Goal: Task Accomplishment & Management: Manage account settings

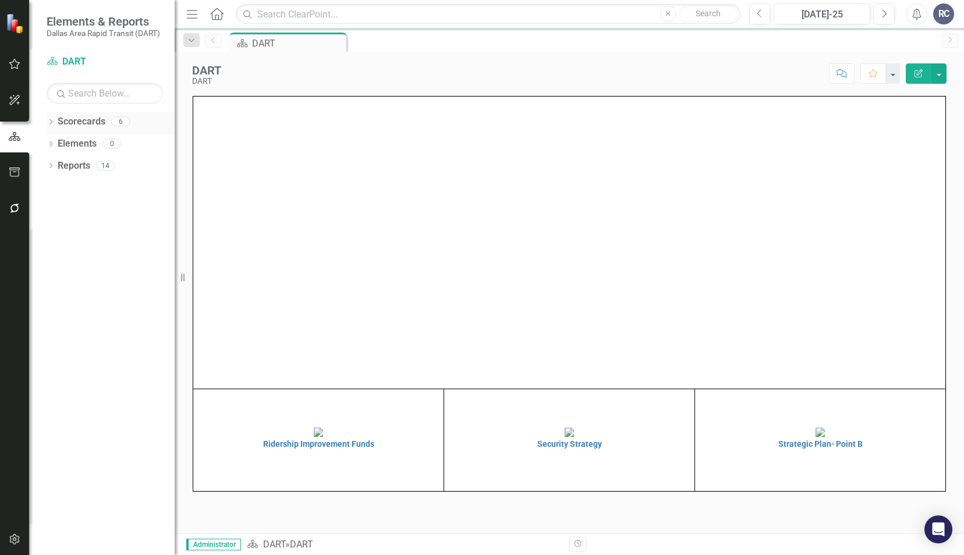
click at [50, 122] on icon "Dropdown" at bounding box center [51, 123] width 8 height 6
click at [58, 143] on icon at bounding box center [57, 143] width 3 height 6
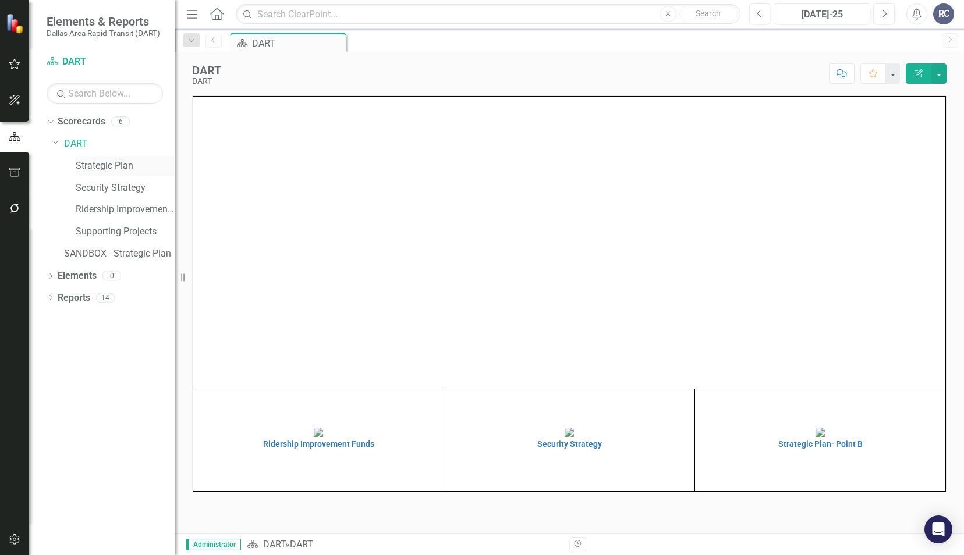
click at [84, 165] on link "Strategic Plan" at bounding box center [125, 165] width 99 height 13
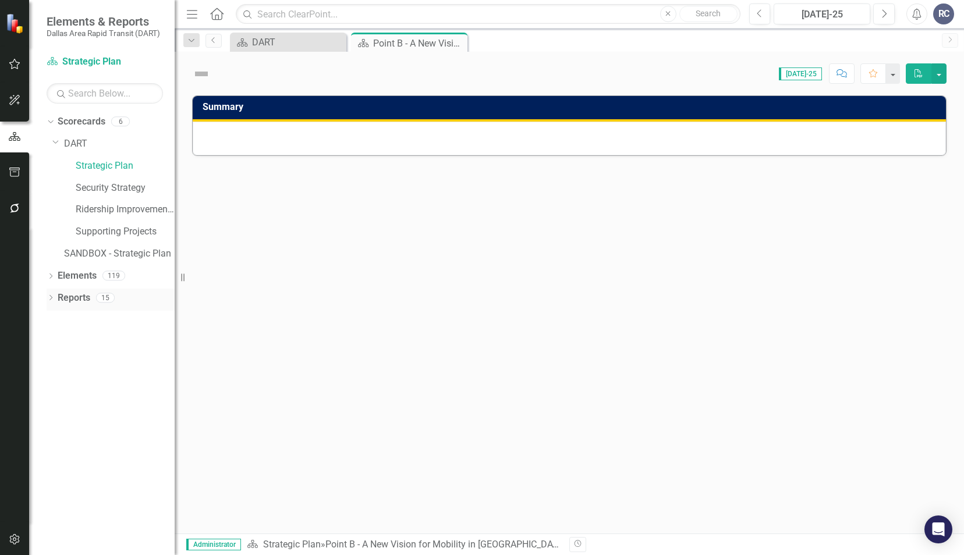
click at [52, 300] on icon "Dropdown" at bounding box center [51, 299] width 8 height 6
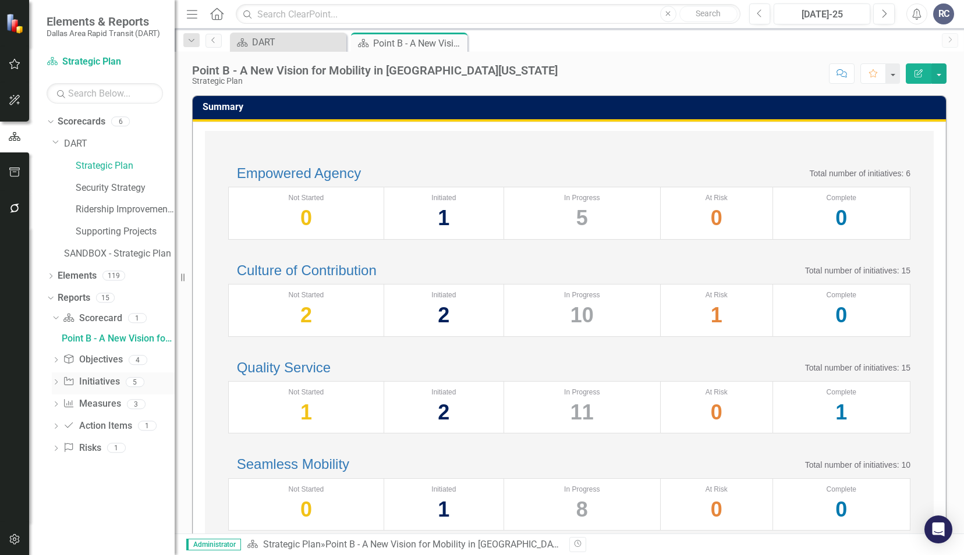
click at [58, 383] on icon "Dropdown" at bounding box center [56, 383] width 8 height 6
click at [105, 386] on div "Point B Update" at bounding box center [118, 382] width 113 height 10
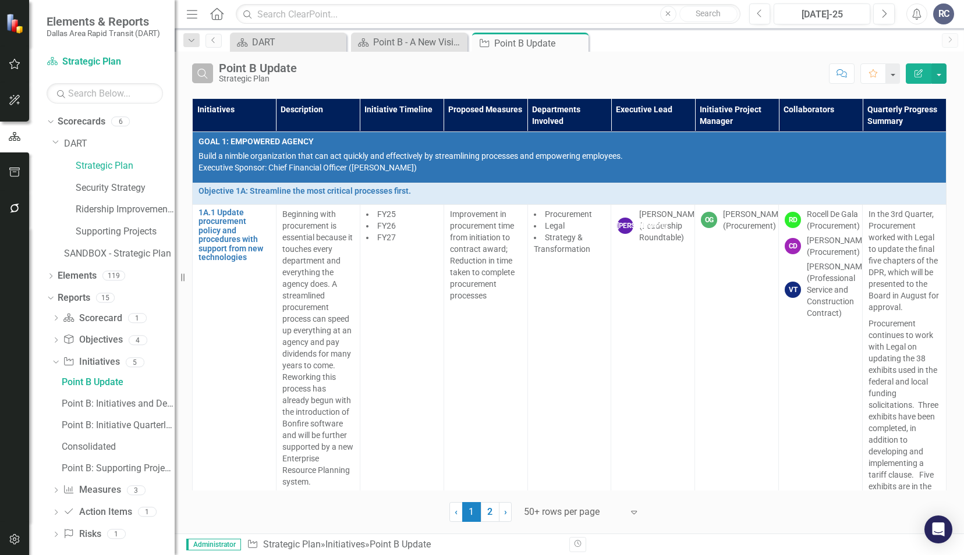
click at [202, 72] on icon "Search" at bounding box center [202, 73] width 13 height 10
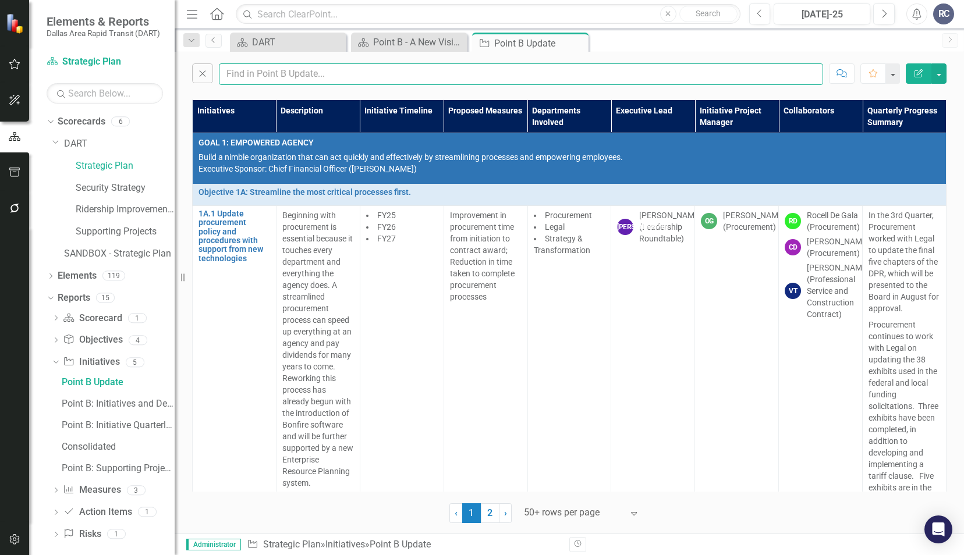
click at [248, 79] on input "text" at bounding box center [521, 74] width 604 height 22
type input "maxime"
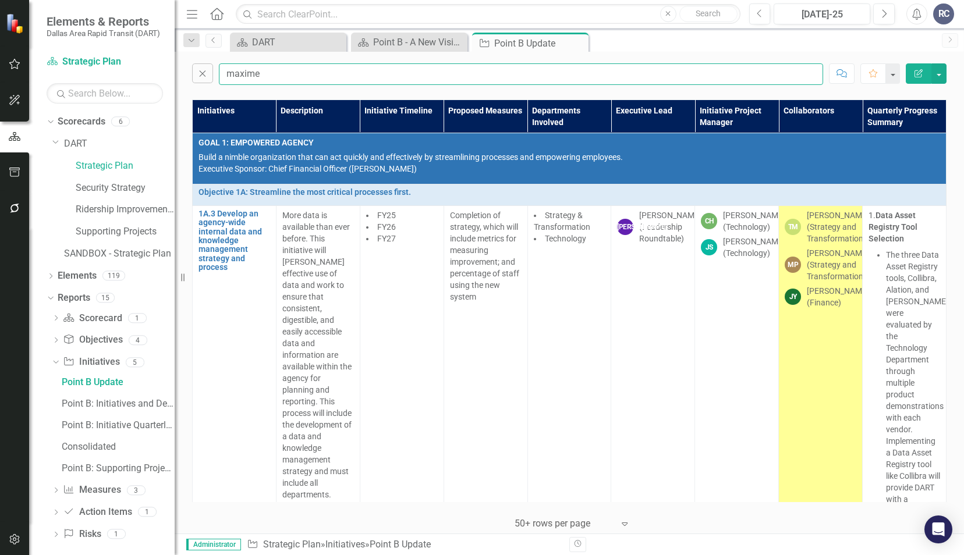
click at [322, 78] on input "maxime" at bounding box center [521, 74] width 604 height 22
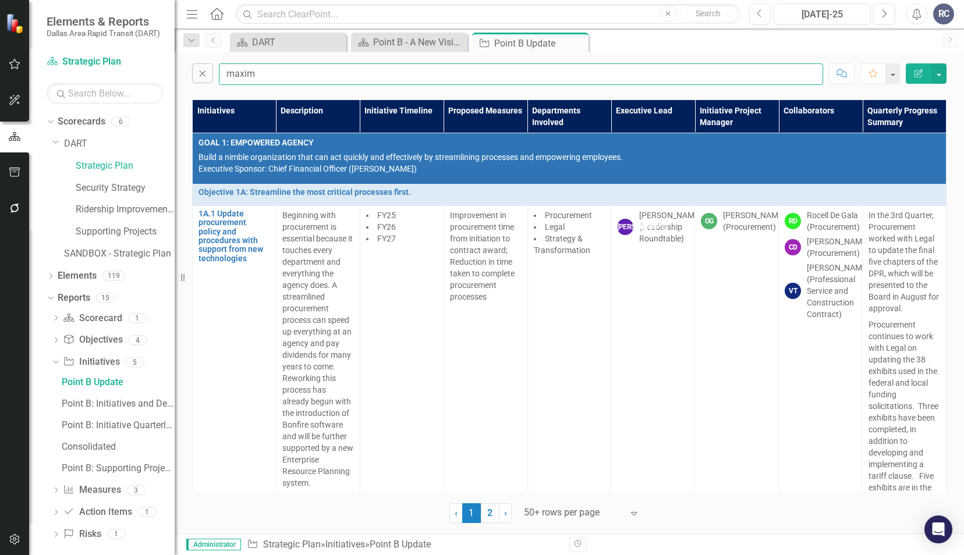
type input "maxime"
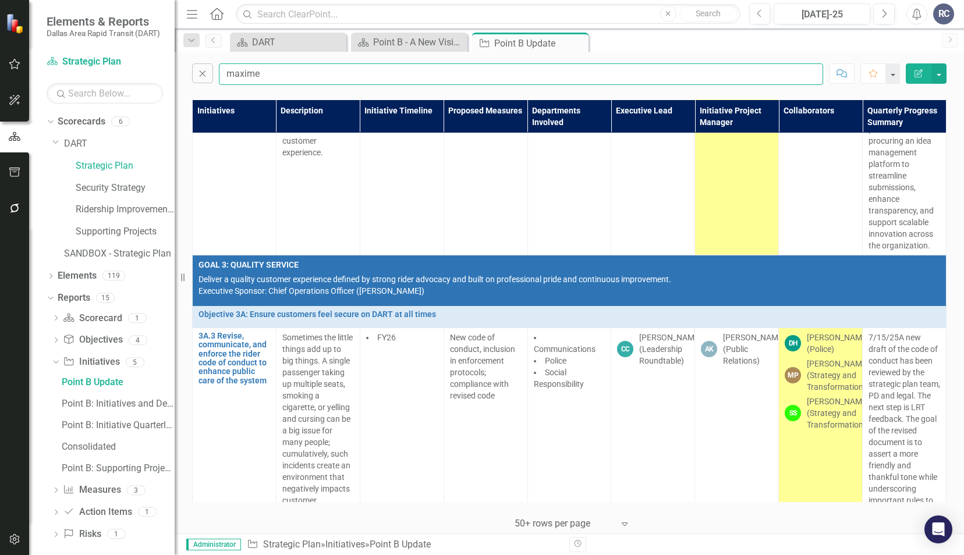
scroll to position [3551, 0]
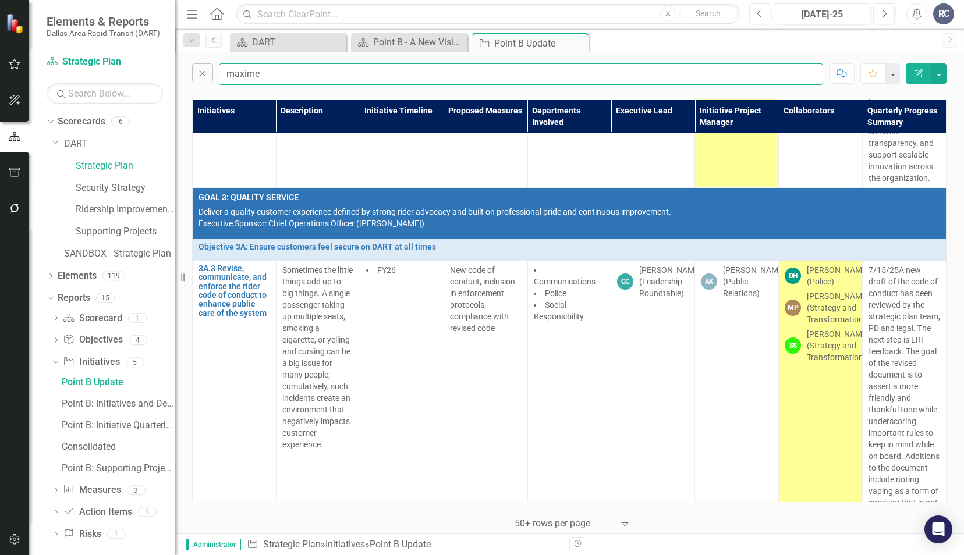
click at [452, 72] on input "maxime" at bounding box center [521, 74] width 604 height 22
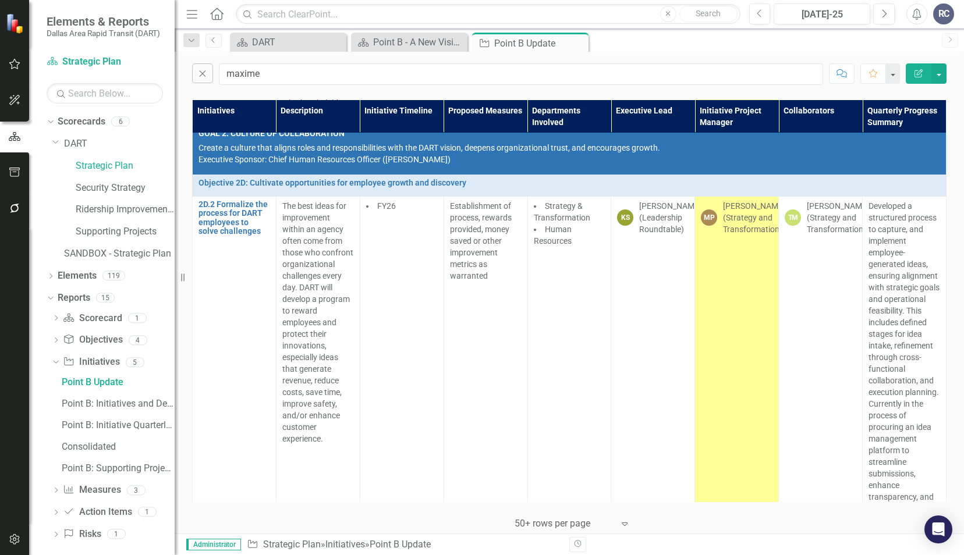
click at [742, 235] on div "[PERSON_NAME] (Strategy and Transformation)" at bounding box center [754, 217] width 62 height 35
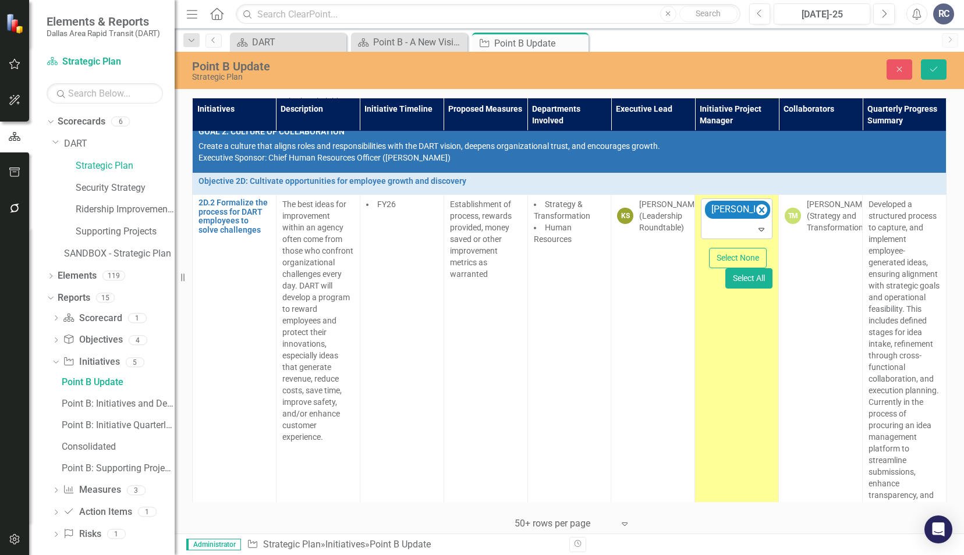
click at [739, 237] on div at bounding box center [737, 230] width 66 height 16
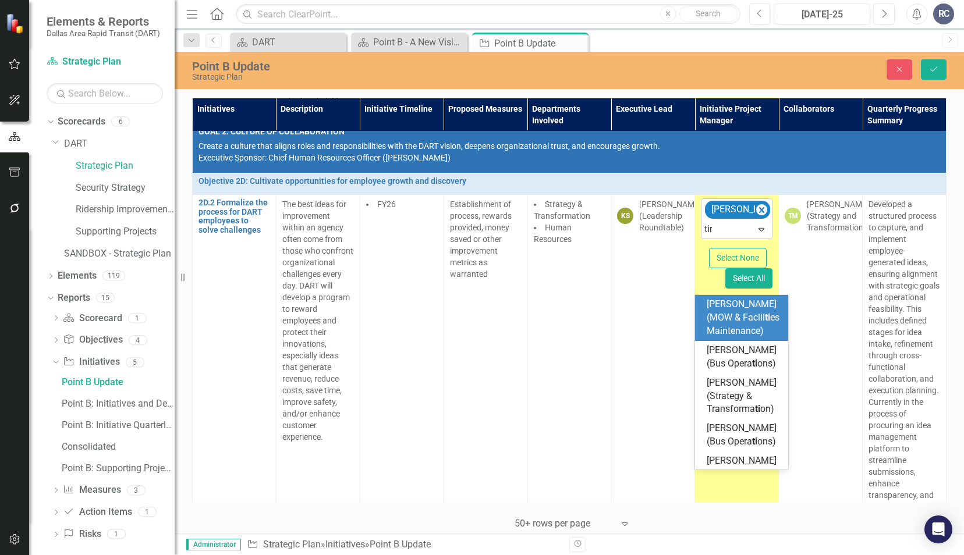
type input "[PERSON_NAME]"
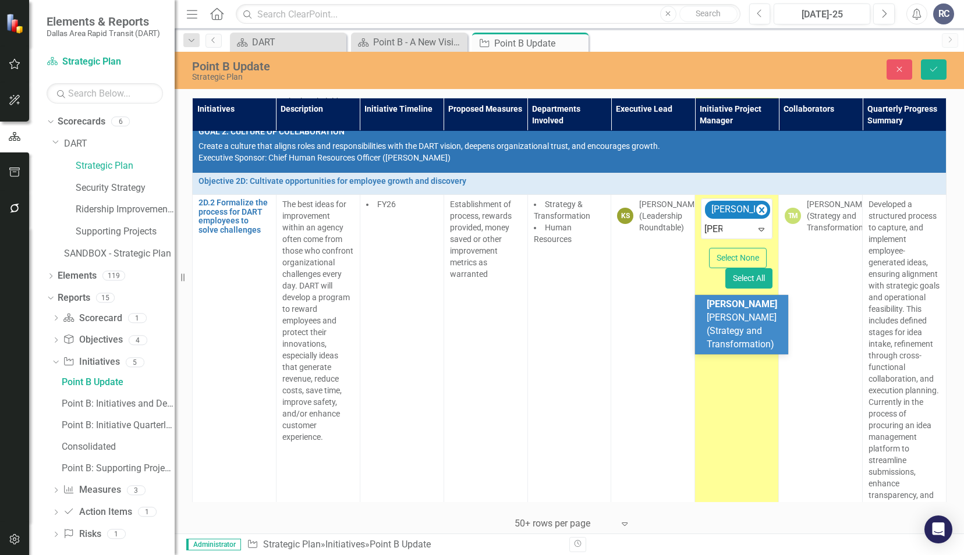
click at [731, 308] on span "[PERSON_NAME] (Strategy and Transformation)" at bounding box center [742, 324] width 70 height 51
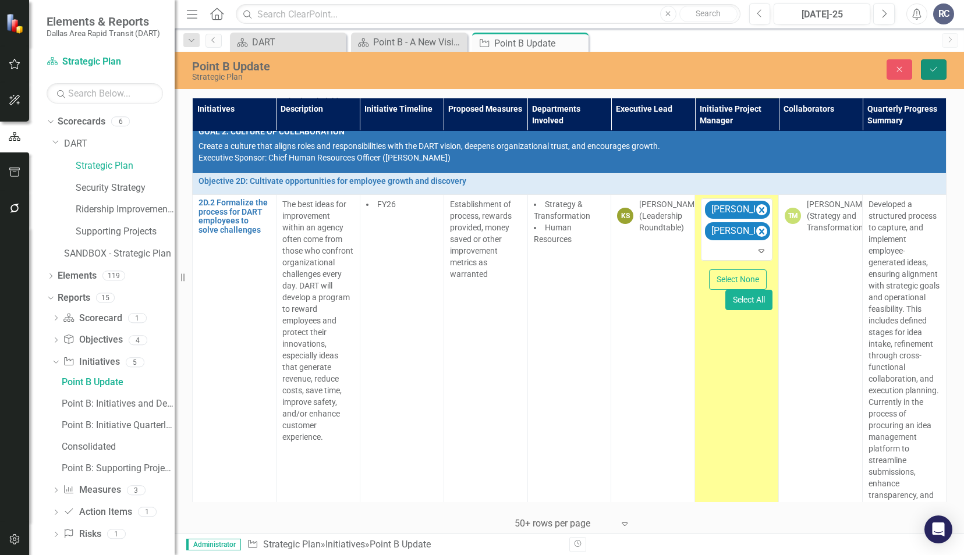
click at [934, 69] on icon "Save" at bounding box center [933, 69] width 10 height 8
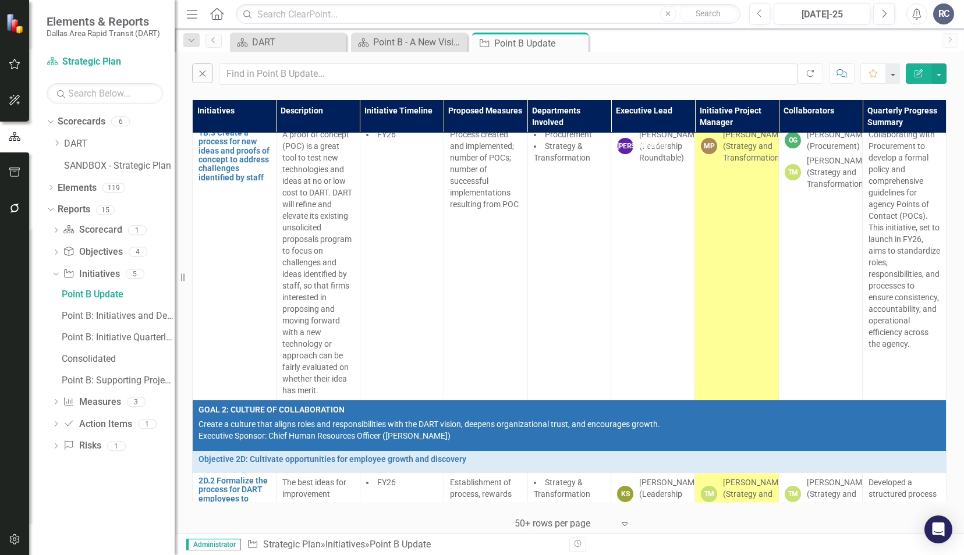
scroll to position [2900, 0]
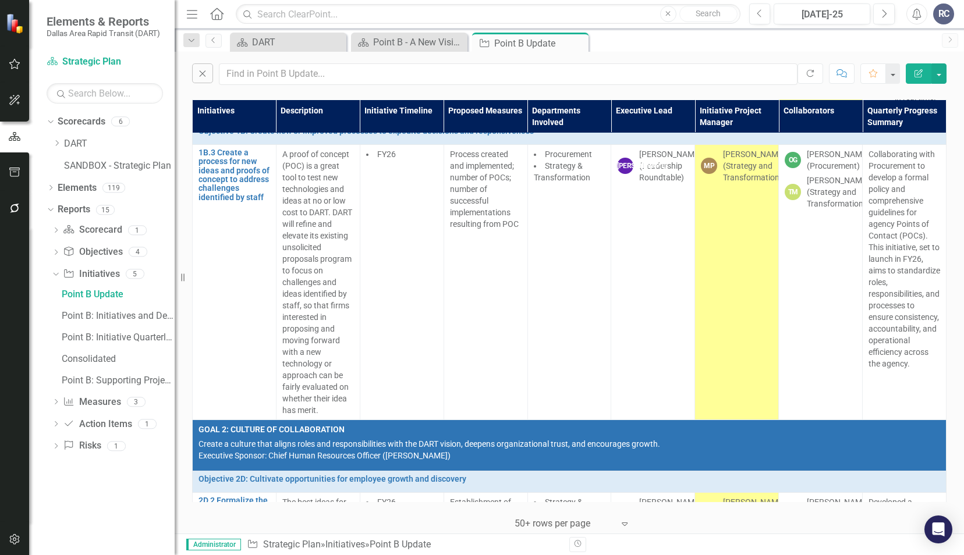
click at [748, 275] on td "MP [PERSON_NAME] (Strategy and Transformation)" at bounding box center [737, 281] width 84 height 275
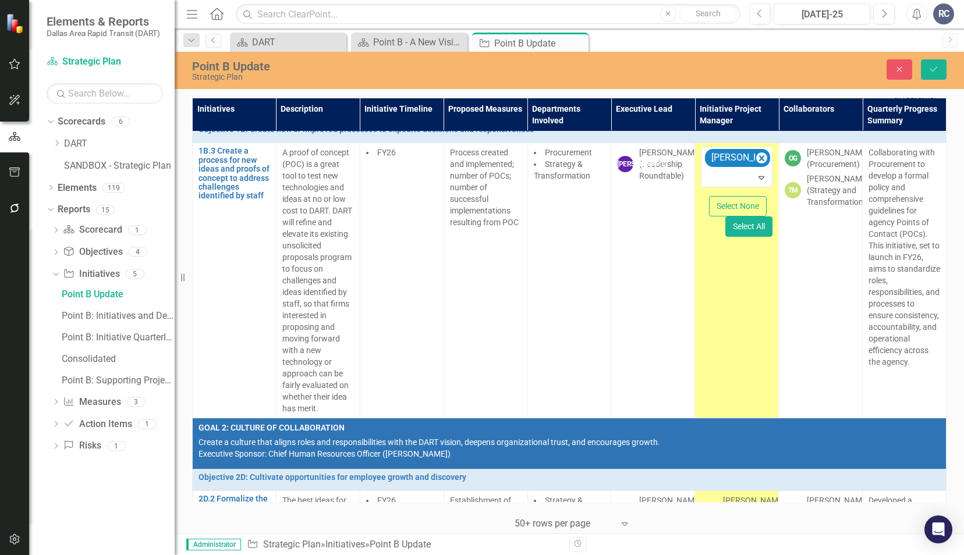
drag, startPoint x: 748, startPoint y: 275, endPoint x: 724, endPoint y: 235, distance: 47.2
click at [724, 186] on div at bounding box center [737, 178] width 66 height 16
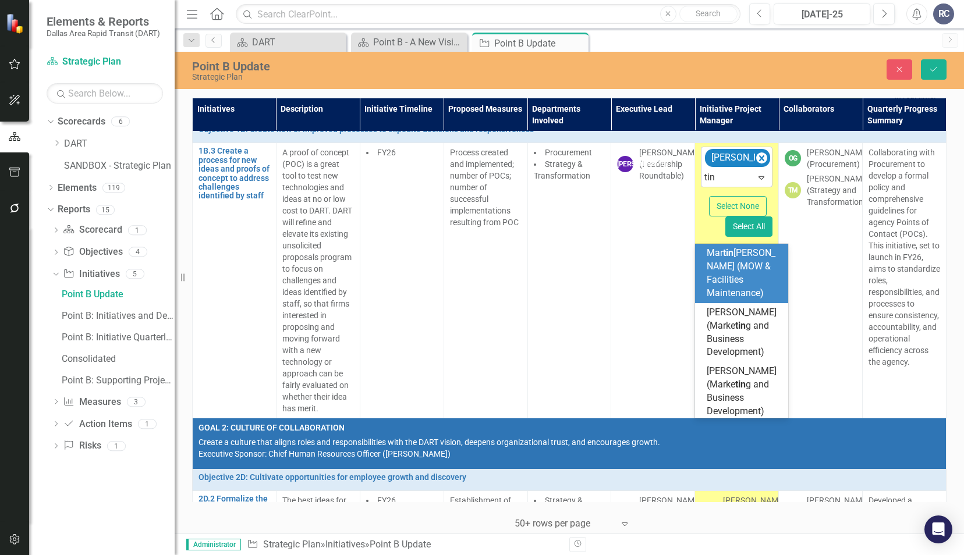
type input "[PERSON_NAME]"
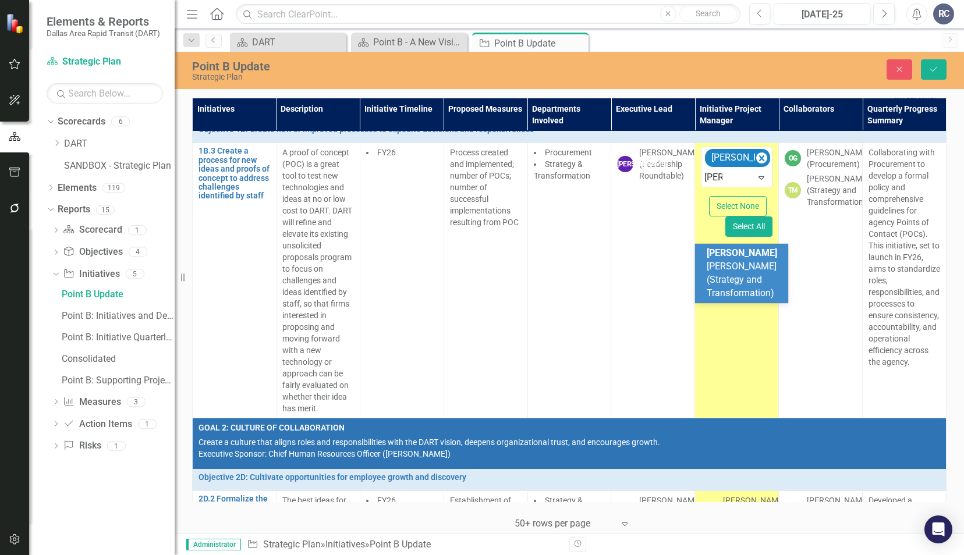
click at [723, 258] on span "[PERSON_NAME]" at bounding box center [742, 252] width 70 height 11
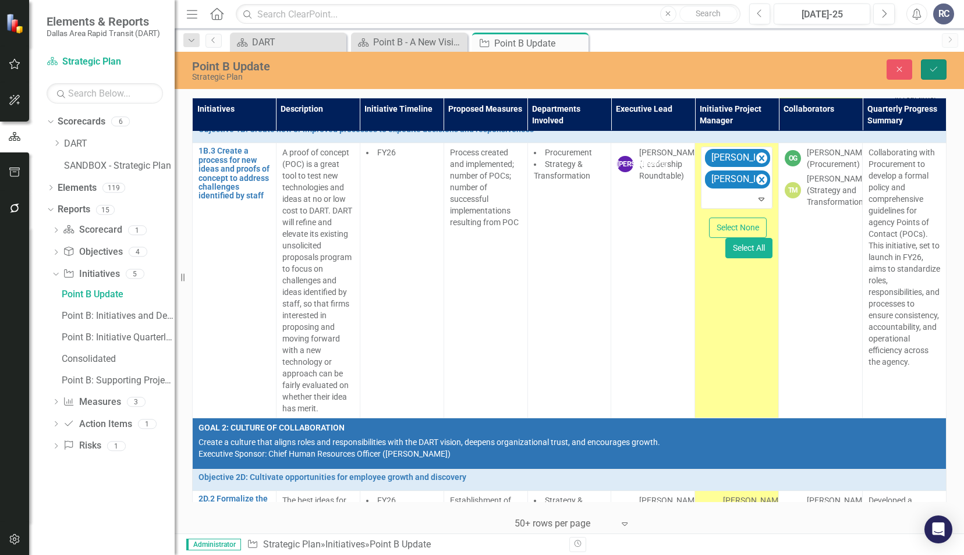
click at [935, 72] on icon "Save" at bounding box center [933, 69] width 10 height 8
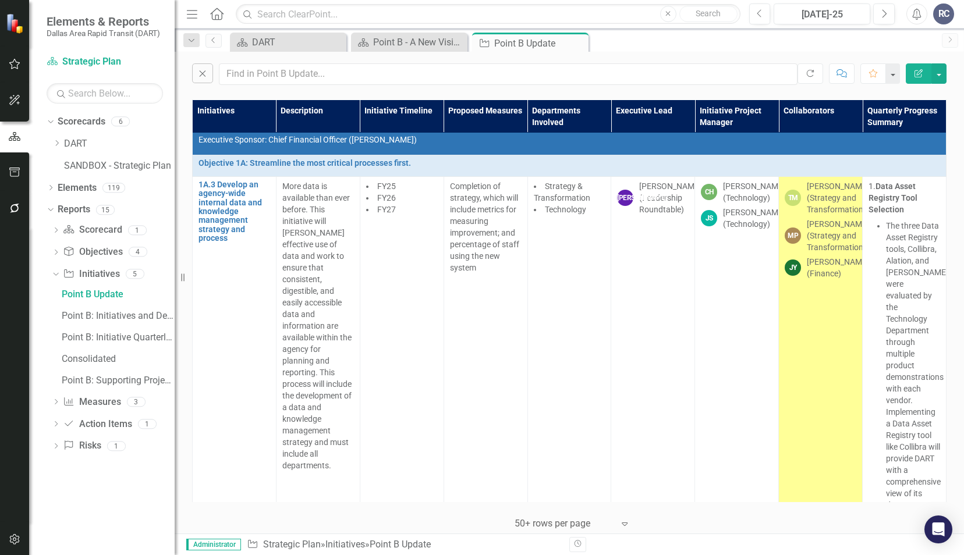
scroll to position [19, 0]
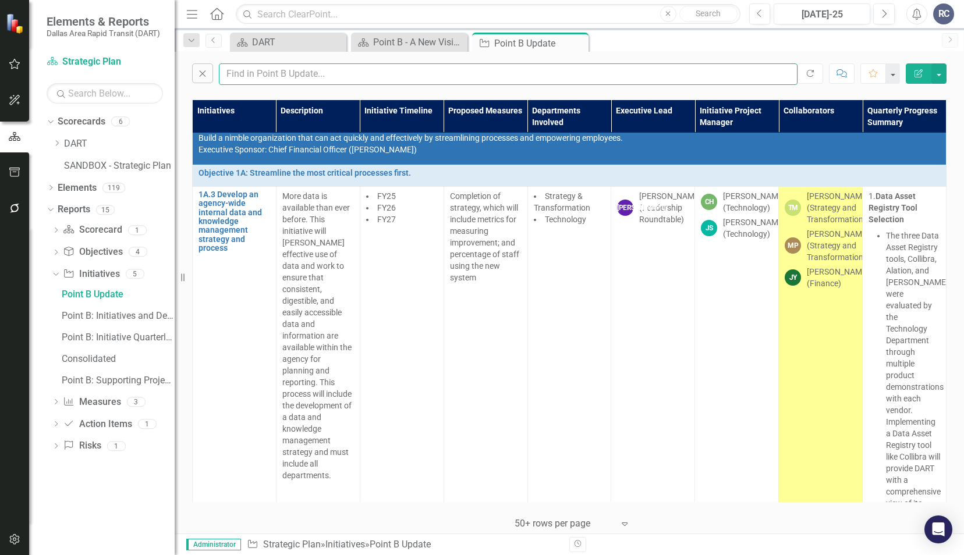
click at [366, 73] on input "text" at bounding box center [508, 74] width 579 height 22
type input "maxime"
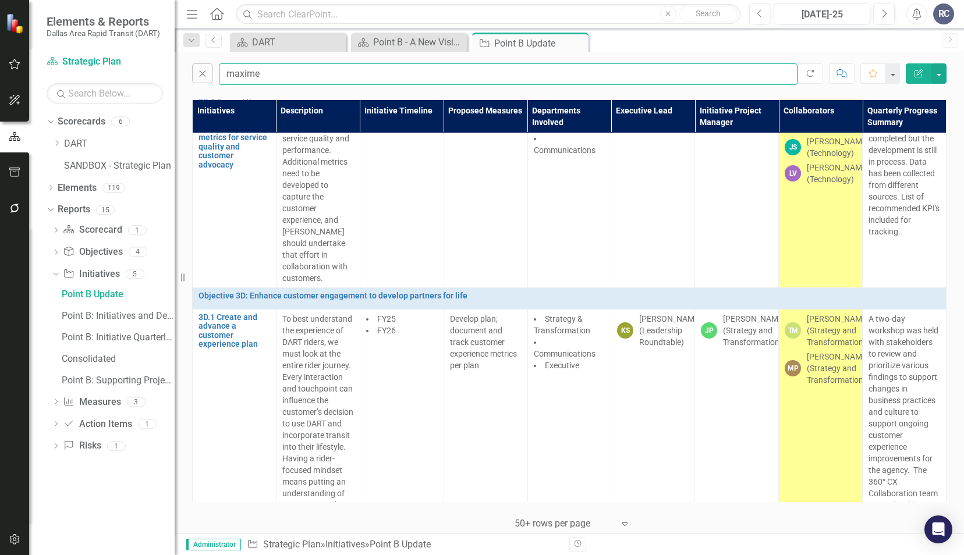
scroll to position [4094, 0]
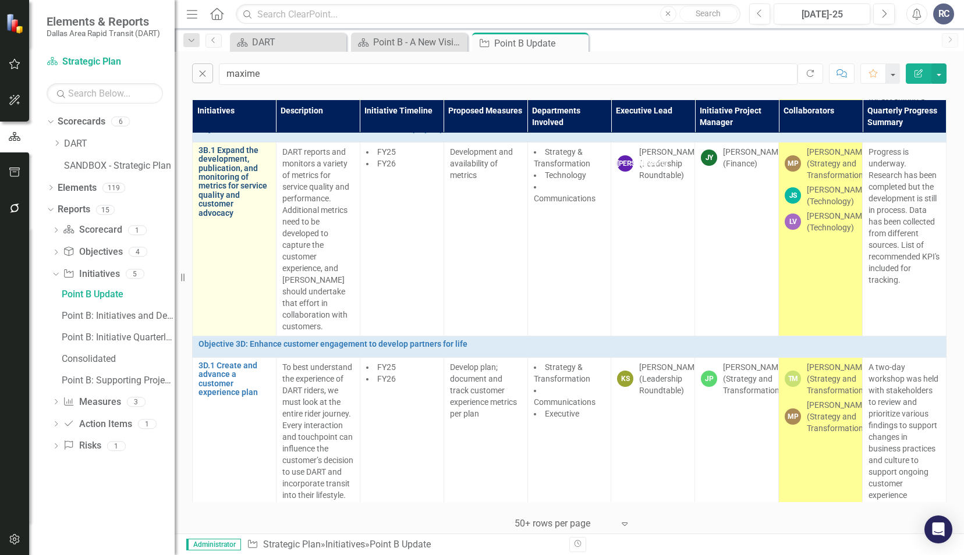
click at [224, 218] on link "3B.1 Expand the development, publication, and monitoring of metrics for service…" at bounding box center [234, 182] width 72 height 72
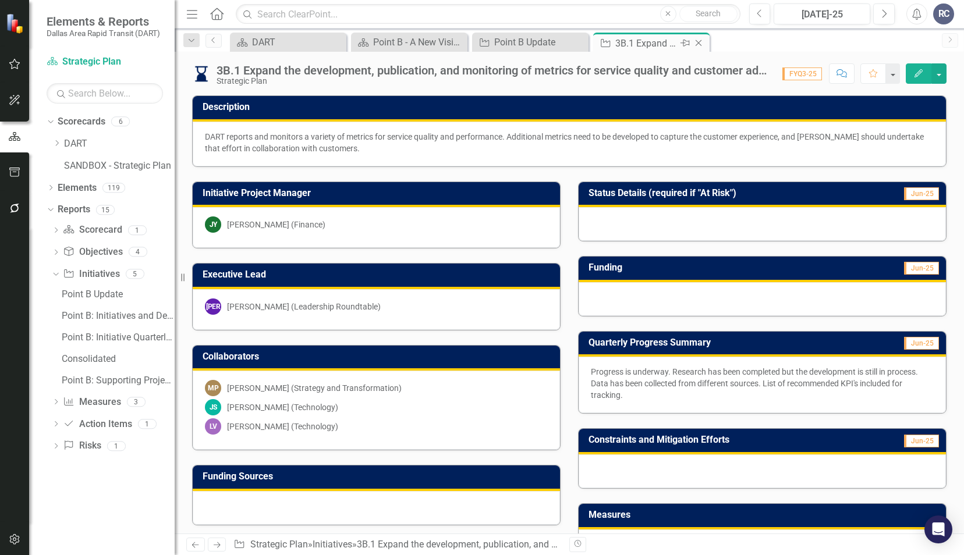
click at [697, 43] on icon "Close" at bounding box center [699, 42] width 12 height 9
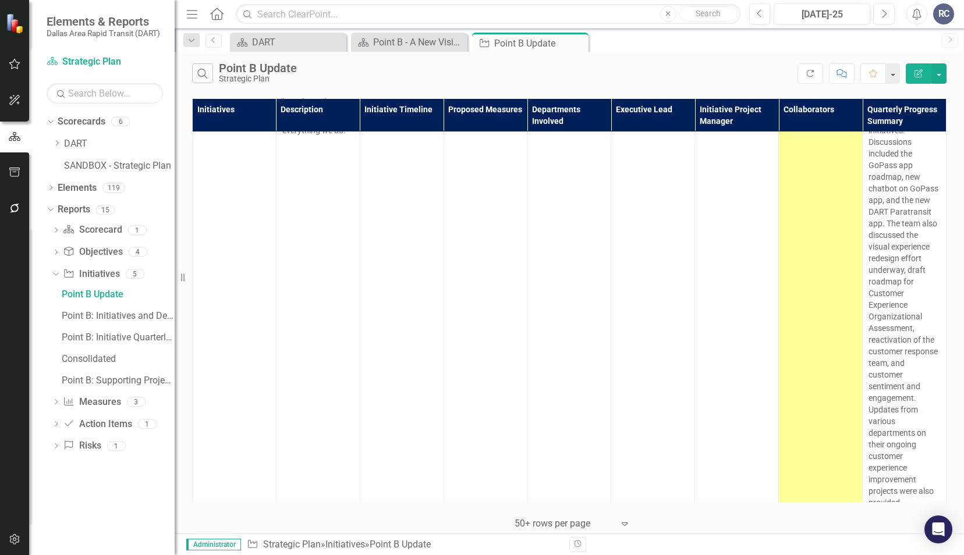
scroll to position [4647, 0]
click at [586, 524] on div at bounding box center [564, 524] width 99 height 16
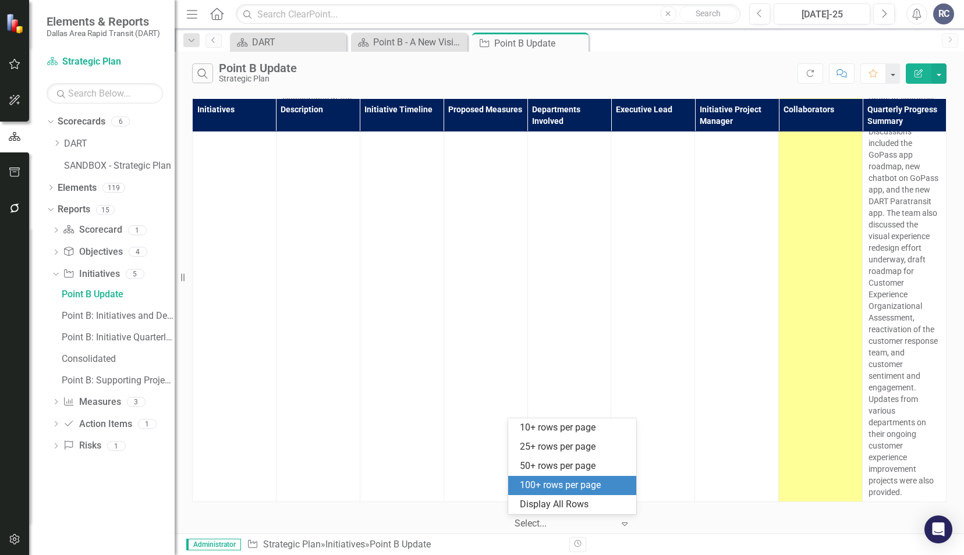
click at [588, 492] on div "100+ rows per page" at bounding box center [572, 485] width 128 height 19
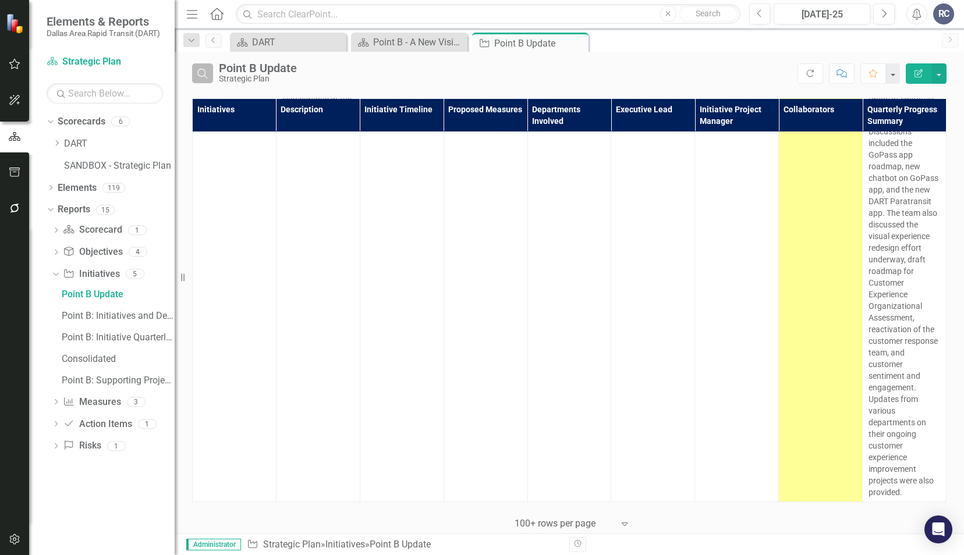
click at [206, 76] on icon "Search" at bounding box center [202, 73] width 13 height 10
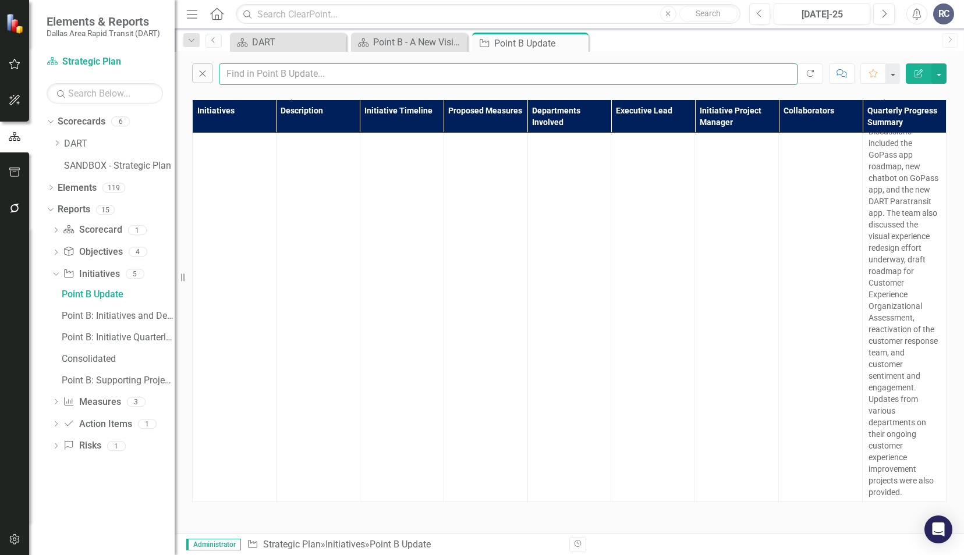
click at [264, 68] on input "text" at bounding box center [508, 74] width 579 height 22
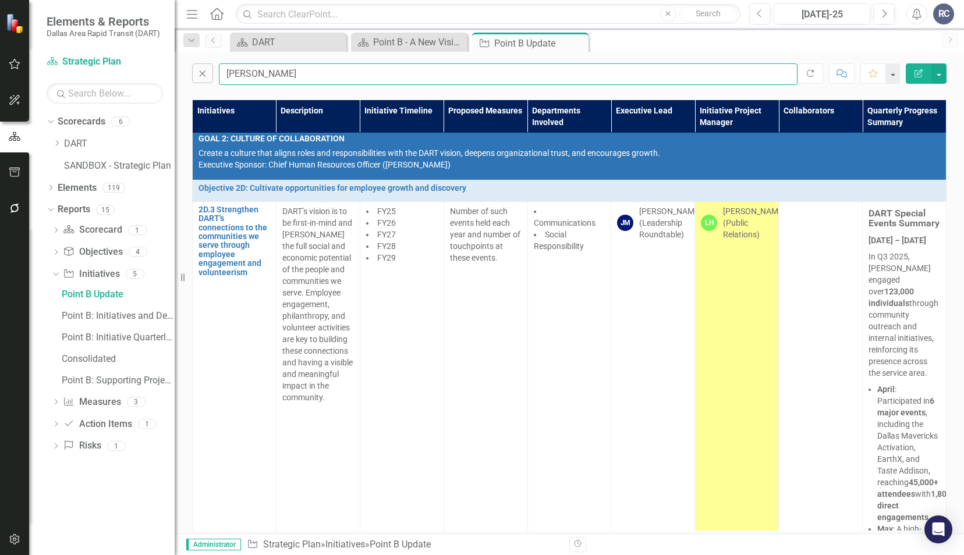
scroll to position [0, 0]
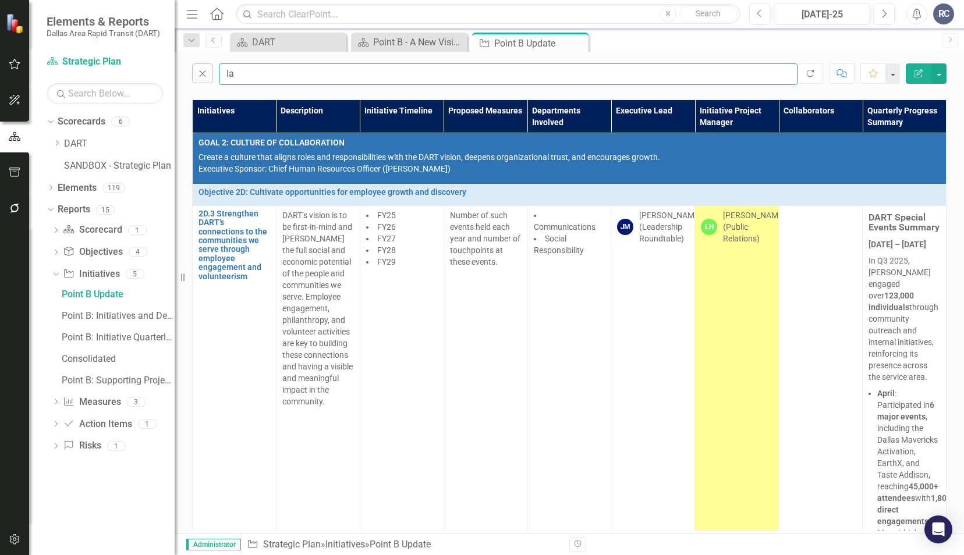
type input "l"
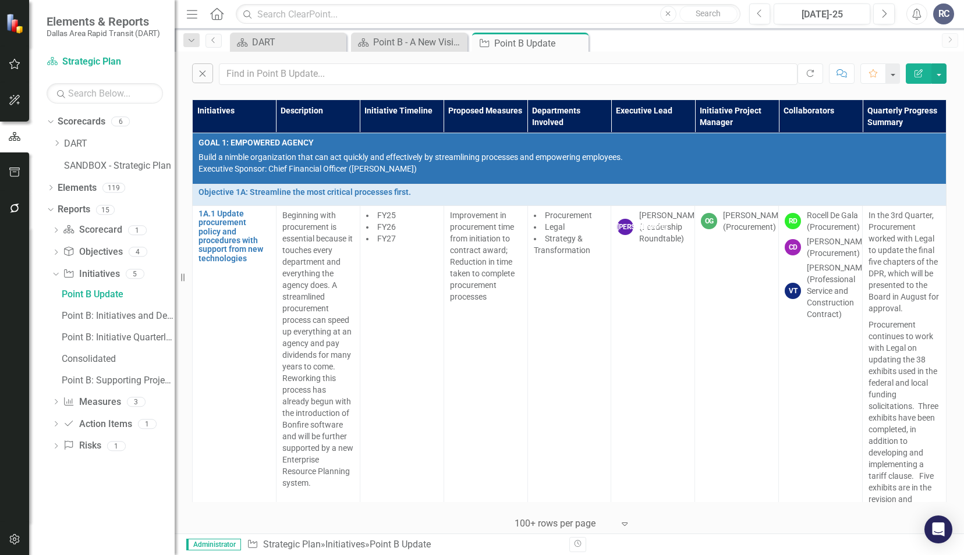
click at [299, 94] on div "Close Refresh Comment Favorite Edit Report Initiatives Description Initiative T…" at bounding box center [569, 293] width 789 height 482
click at [232, 12] on div "Menu Home Search Close Search" at bounding box center [460, 14] width 554 height 22
click at [673, 80] on input "text" at bounding box center [508, 74] width 579 height 22
click at [652, 56] on div "Close Refresh Comment Favorite Edit Report" at bounding box center [569, 71] width 789 height 39
click at [275, 86] on div "Close Refresh Comment Favorite Edit Report" at bounding box center [569, 71] width 789 height 39
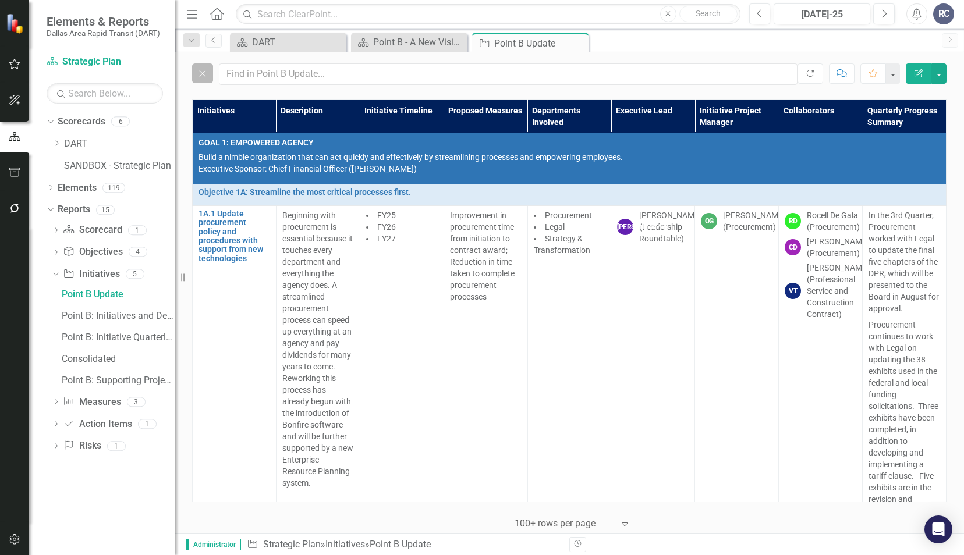
click at [204, 78] on button "Close" at bounding box center [202, 73] width 21 height 20
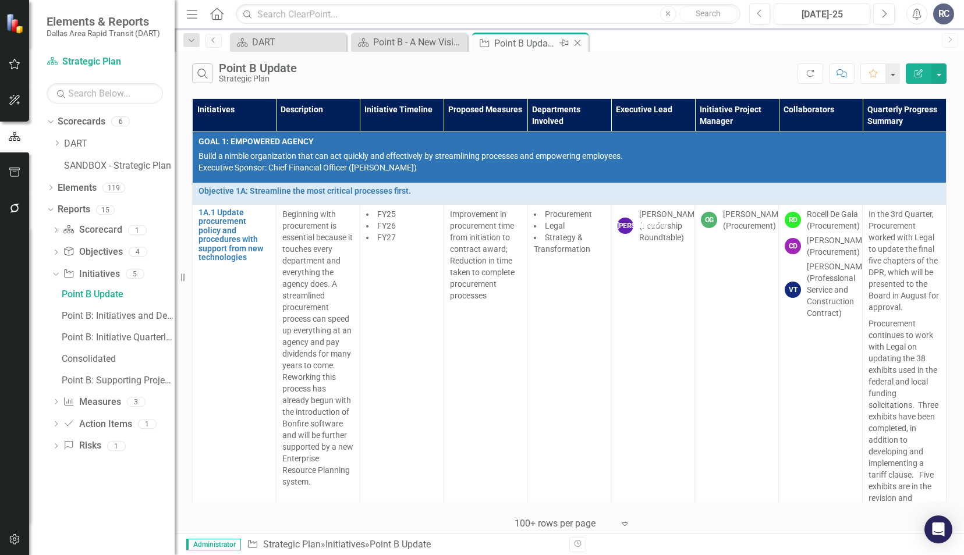
click at [580, 42] on icon "Close" at bounding box center [578, 42] width 12 height 9
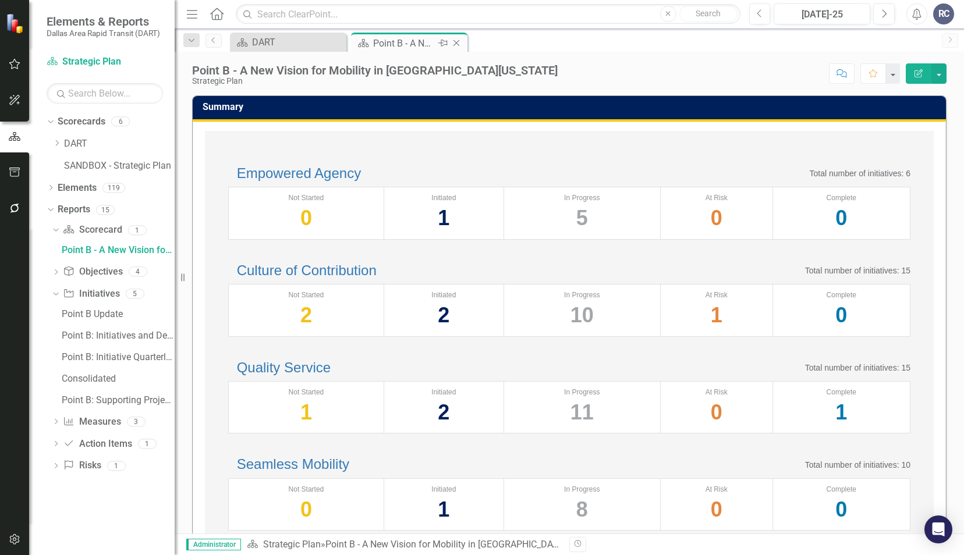
click at [456, 43] on icon "Close" at bounding box center [457, 42] width 12 height 9
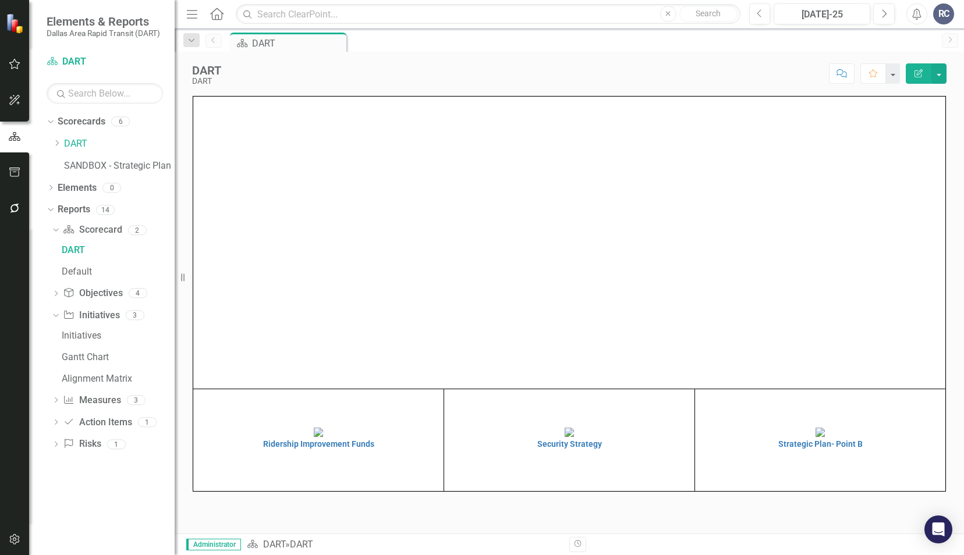
click at [342, 68] on div "Score: N/A [DATE]-25 Completed Comment Favorite Edit Report" at bounding box center [586, 73] width 719 height 20
click at [815, 437] on img at bounding box center [819, 432] width 9 height 9
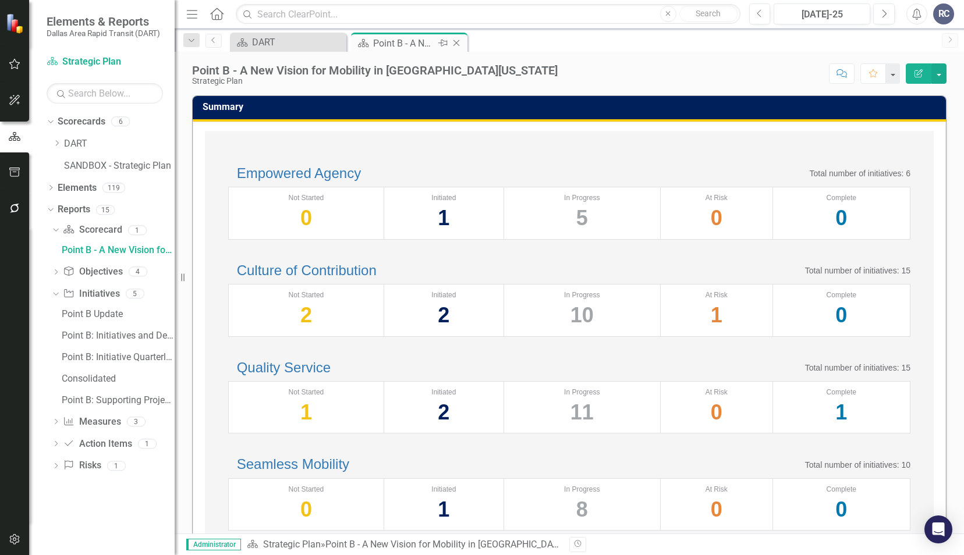
click at [459, 42] on icon "Close" at bounding box center [457, 42] width 12 height 9
